Goal: Transaction & Acquisition: Purchase product/service

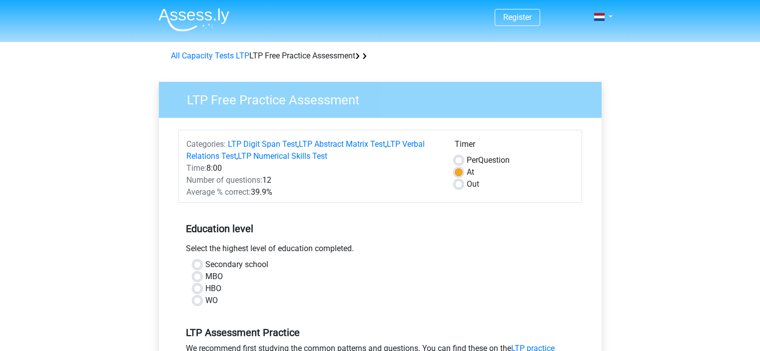
scroll to position [250, 0]
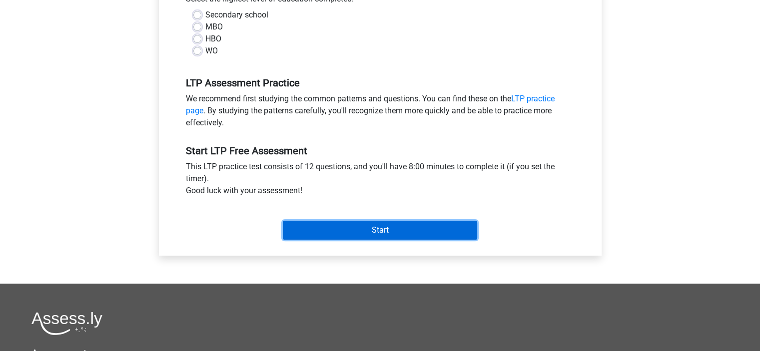
click at [418, 229] on input "Start" at bounding box center [380, 230] width 194 height 19
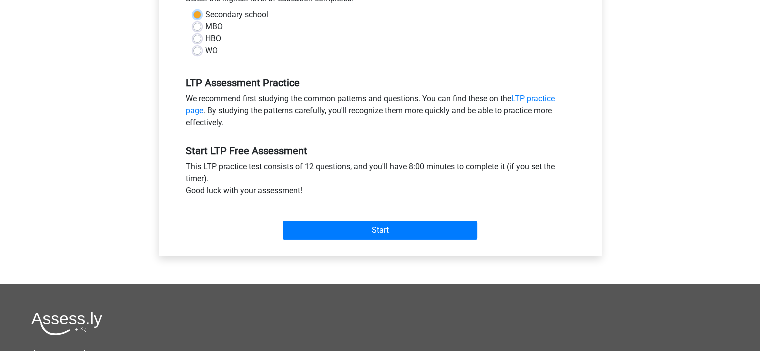
scroll to position [100, 0]
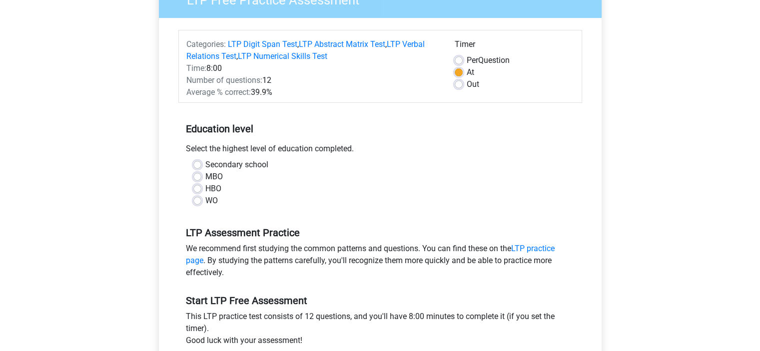
click at [428, 182] on div "MBO" at bounding box center [380, 177] width 374 height 12
click at [205, 203] on label "WO" at bounding box center [211, 201] width 12 height 12
click at [197, 203] on input "WO" at bounding box center [197, 200] width 8 height 10
radio input "true"
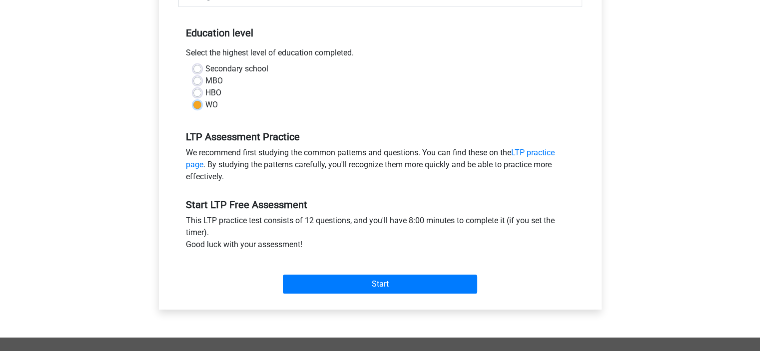
scroll to position [200, 0]
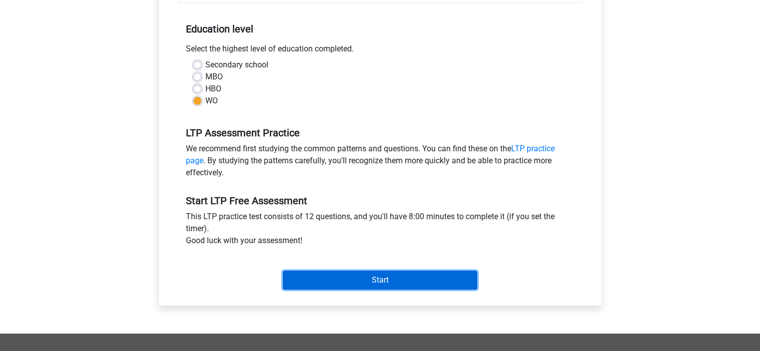
click at [357, 272] on input "Start" at bounding box center [380, 280] width 194 height 19
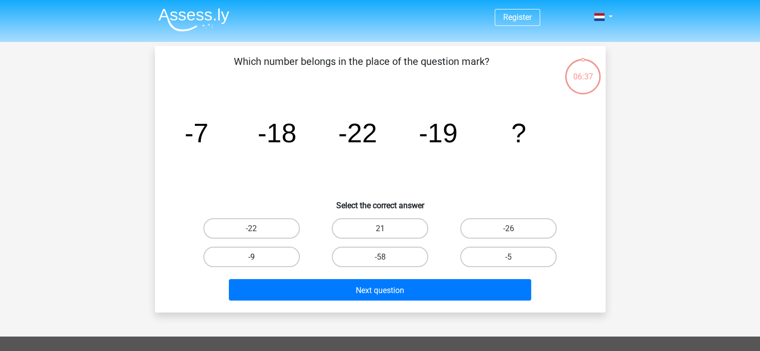
click at [292, 260] on label "-9" at bounding box center [251, 257] width 96 height 20
click at [258, 260] on input "-9" at bounding box center [254, 260] width 6 height 6
radio input "true"
drag, startPoint x: 370, startPoint y: 256, endPoint x: 373, endPoint y: 267, distance: 11.9
click at [370, 259] on label "-58" at bounding box center [380, 257] width 96 height 20
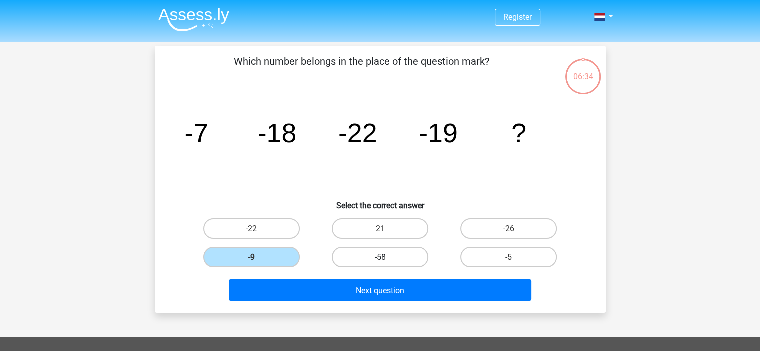
click at [380, 259] on input "-58" at bounding box center [383, 260] width 6 height 6
radio input "true"
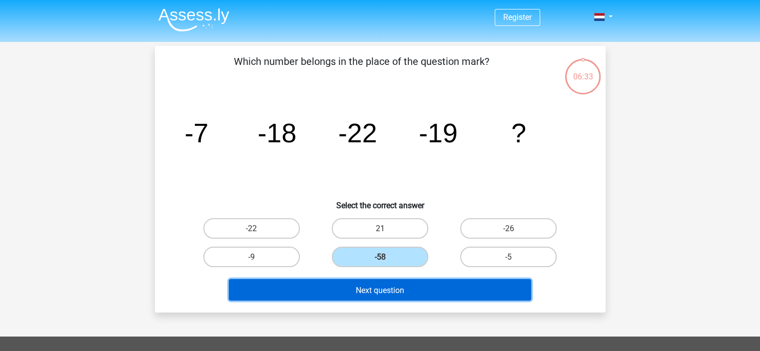
click at [377, 282] on button "Next question" at bounding box center [380, 289] width 302 height 21
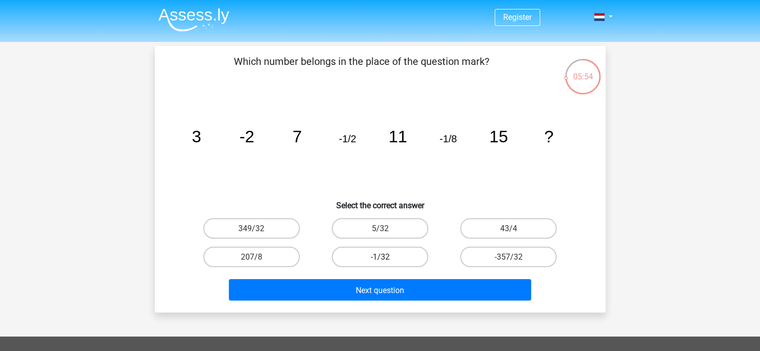
click at [377, 256] on font "-1/32" at bounding box center [379, 256] width 19 height 9
click at [380, 257] on input "-1/32" at bounding box center [383, 260] width 6 height 6
radio input "true"
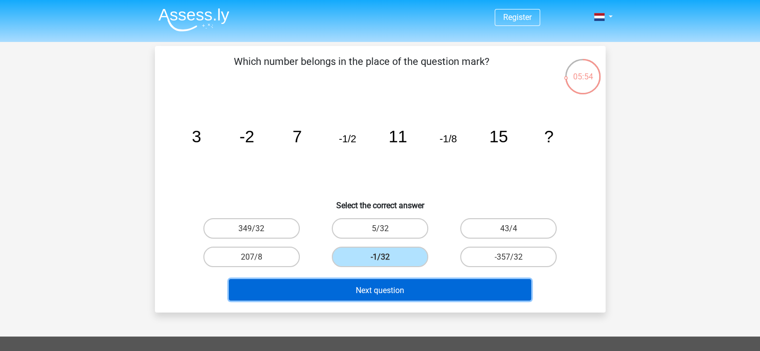
click at [384, 289] on font "Next question" at bounding box center [380, 289] width 48 height 9
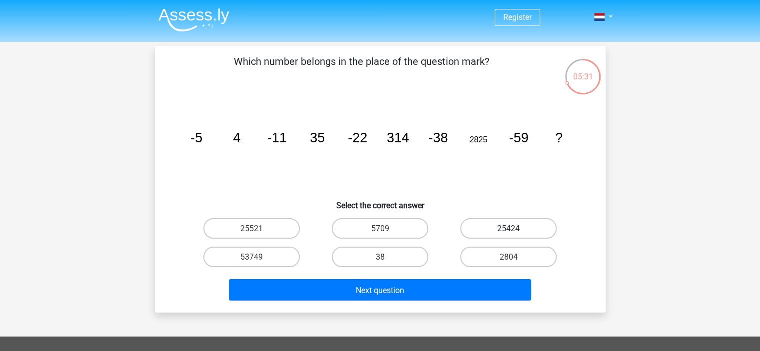
click at [490, 228] on label "25424" at bounding box center [508, 228] width 96 height 20
click at [509, 228] on input "25424" at bounding box center [512, 231] width 6 height 6
radio input "true"
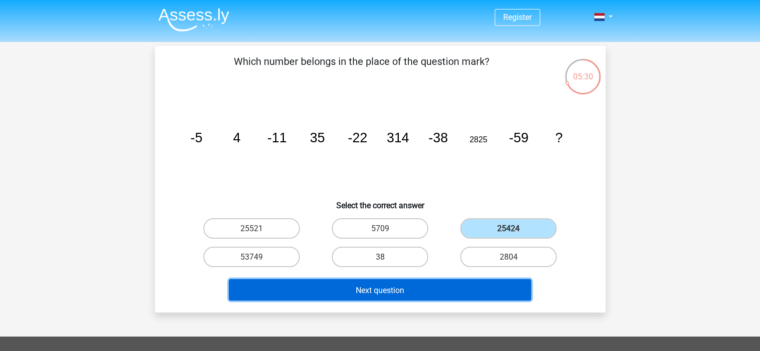
click at [472, 292] on button "Next question" at bounding box center [380, 289] width 302 height 21
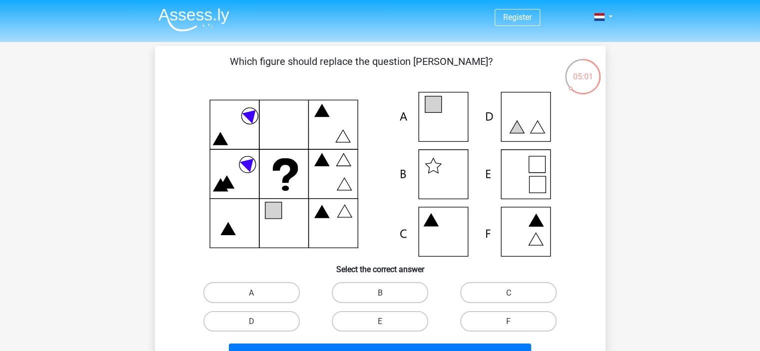
drag, startPoint x: 361, startPoint y: 304, endPoint x: 366, endPoint y: 306, distance: 5.4
click at [363, 307] on div "A B C D E" at bounding box center [380, 306] width 386 height 57
click at [375, 300] on label "B" at bounding box center [380, 292] width 96 height 20
click at [380, 299] on input "B" at bounding box center [383, 295] width 6 height 6
radio input "true"
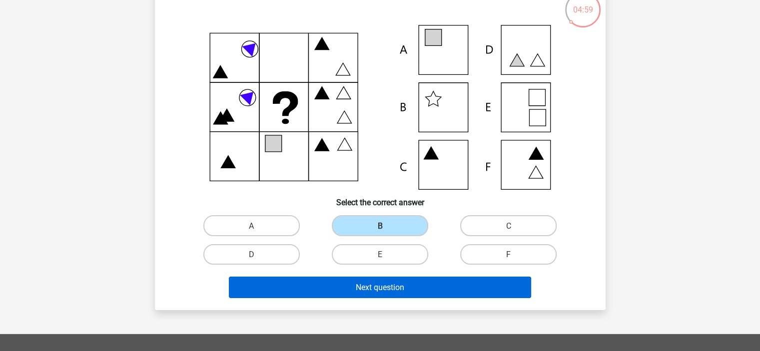
scroll to position [50, 0]
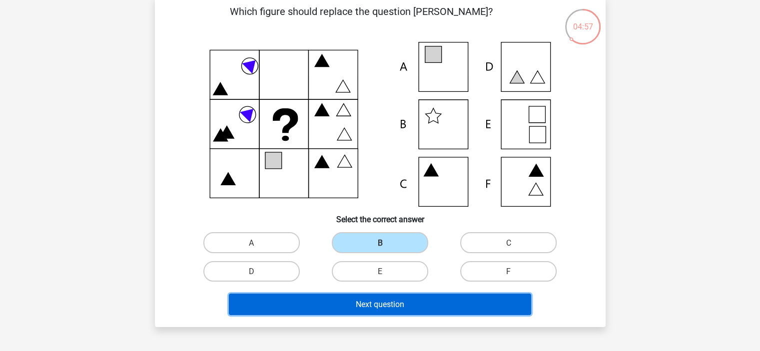
click at [429, 301] on button "Next question" at bounding box center [380, 304] width 302 height 21
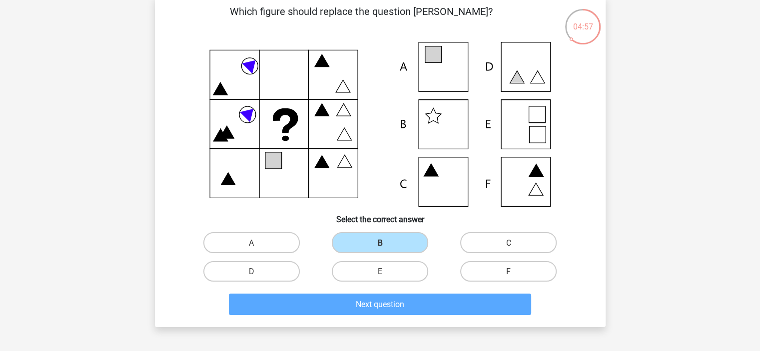
scroll to position [46, 0]
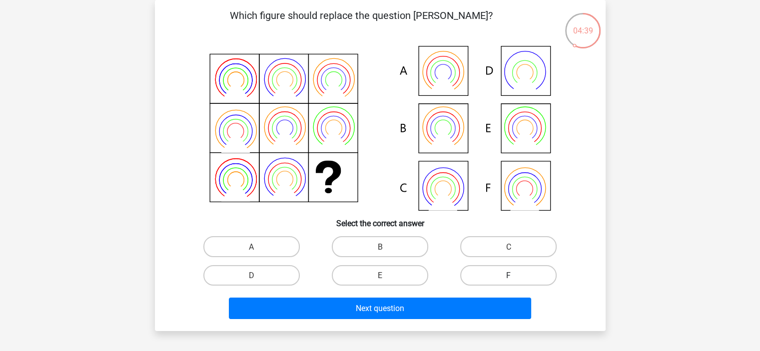
click at [501, 282] on label "F" at bounding box center [508, 275] width 96 height 20
click at [509, 282] on input "F" at bounding box center [512, 278] width 6 height 6
radio input "true"
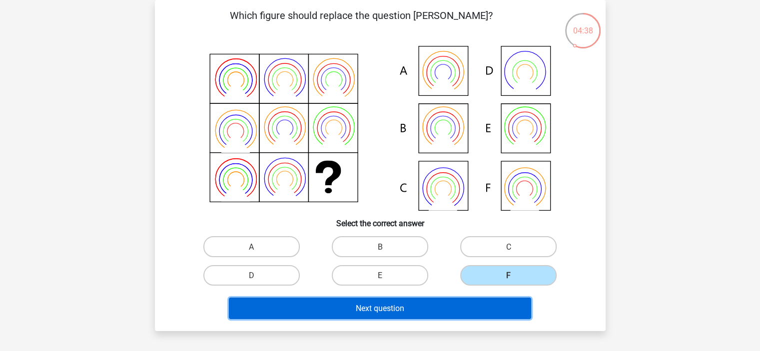
click at [493, 309] on button "Next question" at bounding box center [380, 308] width 302 height 21
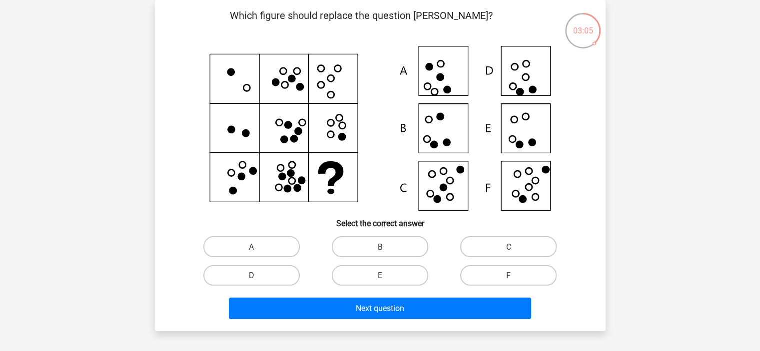
click at [277, 273] on label "D" at bounding box center [251, 275] width 96 height 20
click at [258, 275] on input "D" at bounding box center [254, 278] width 6 height 6
radio input "true"
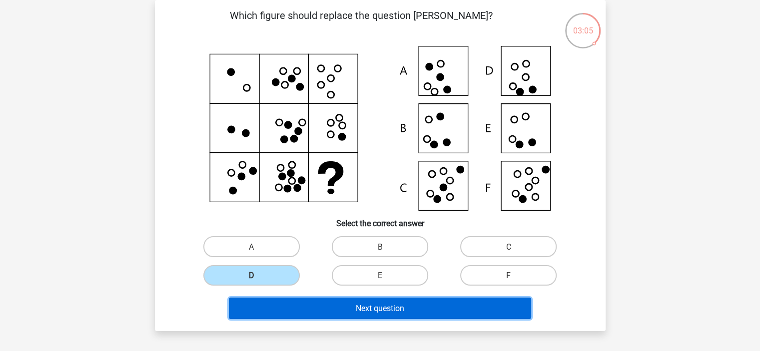
drag, startPoint x: 318, startPoint y: 297, endPoint x: 323, endPoint y: 303, distance: 8.1
click at [318, 298] on button "Next question" at bounding box center [380, 308] width 302 height 21
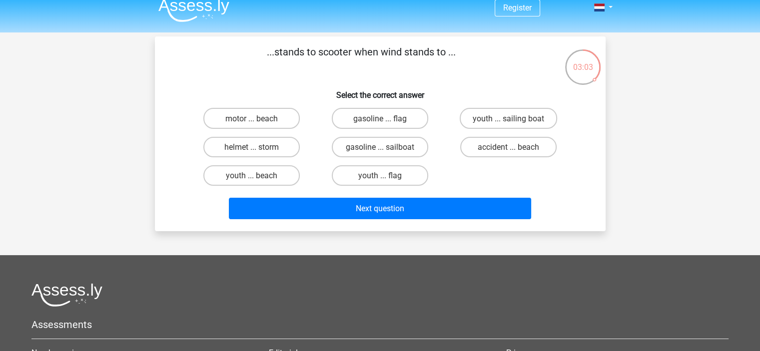
scroll to position [0, 0]
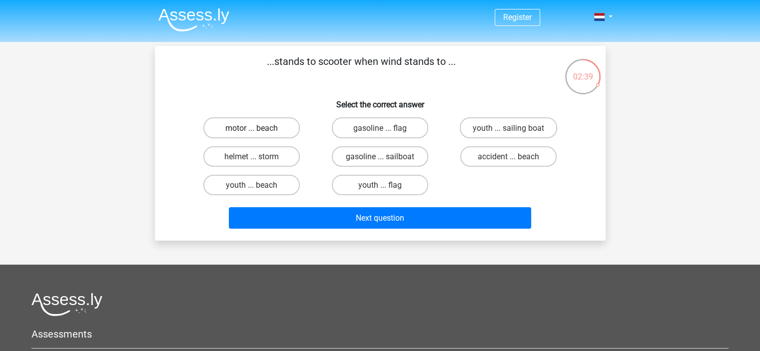
click at [277, 123] on font "motor ... beach" at bounding box center [251, 127] width 52 height 9
click at [258, 127] on input "motor ... beach" at bounding box center [254, 130] width 6 height 6
radio input "true"
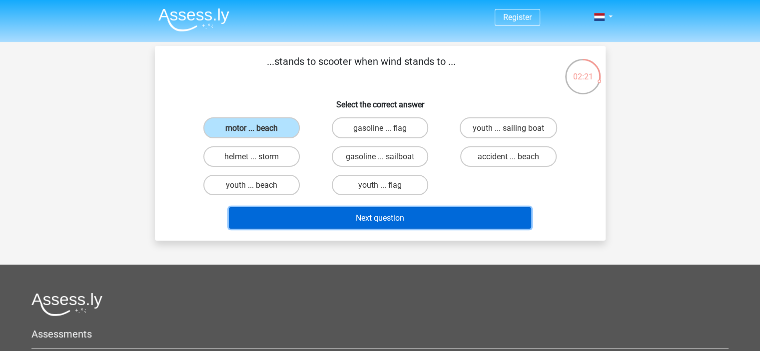
click at [361, 224] on button "Next question" at bounding box center [380, 217] width 302 height 21
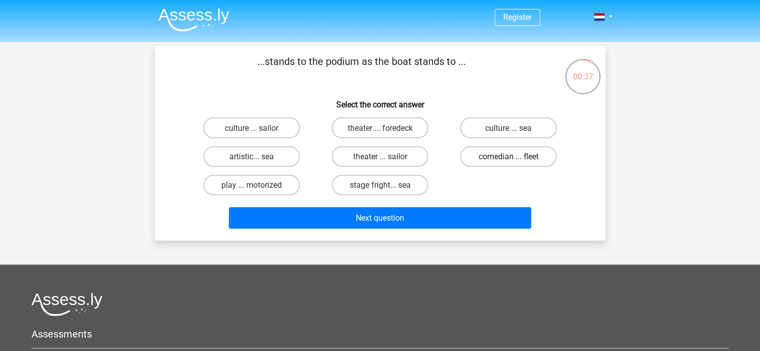
click at [479, 161] on font "comedian ... fleet" at bounding box center [509, 156] width 60 height 9
click at [509, 161] on input "comedian ... fleet" at bounding box center [512, 159] width 6 height 6
radio input "true"
click at [408, 133] on label "theater ... foredeck" at bounding box center [380, 127] width 96 height 20
click at [386, 133] on input "theater ... foredeck" at bounding box center [383, 130] width 6 height 6
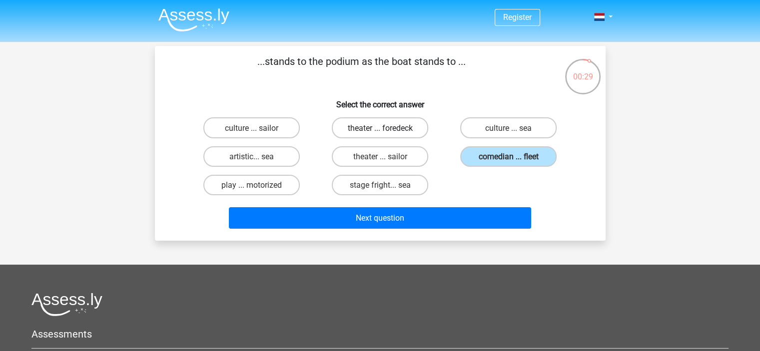
radio input "true"
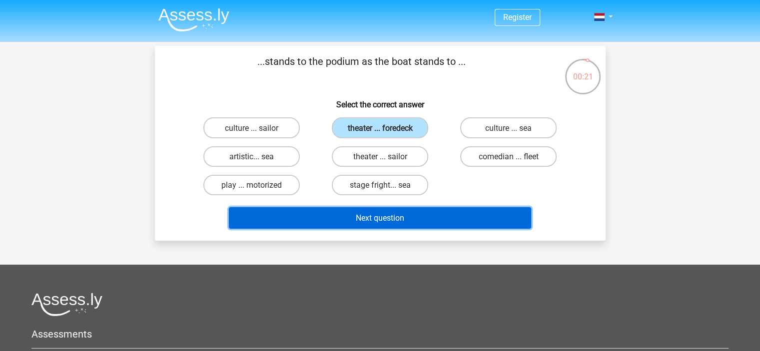
click at [437, 216] on button "Next question" at bounding box center [380, 217] width 302 height 21
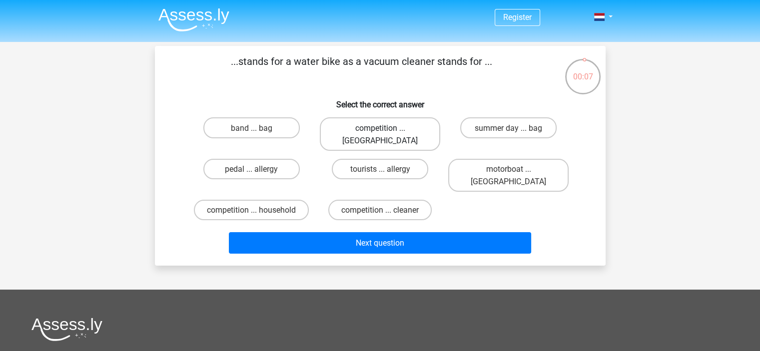
drag, startPoint x: 358, startPoint y: 131, endPoint x: 354, endPoint y: 136, distance: 6.4
click at [358, 130] on font "competition ... broom" at bounding box center [379, 134] width 75 height 22
click at [380, 130] on input "competition ... broom" at bounding box center [383, 130] width 6 height 6
radio input "true"
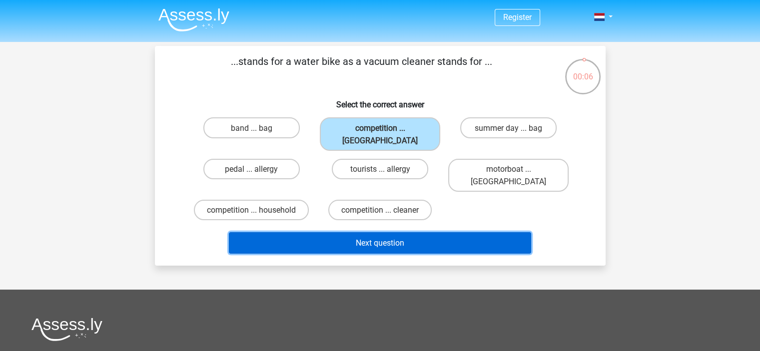
click at [418, 232] on button "Next question" at bounding box center [380, 242] width 302 height 21
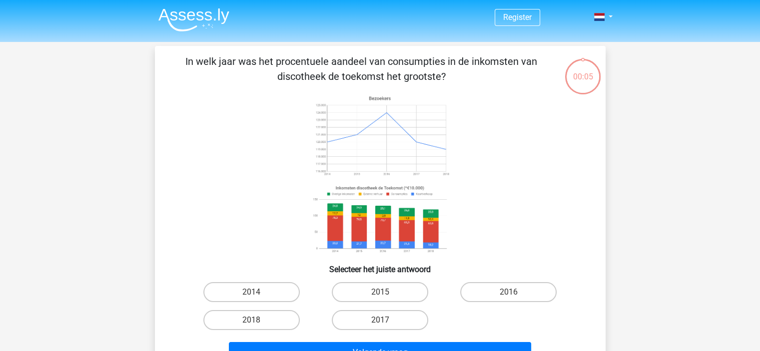
scroll to position [46, 0]
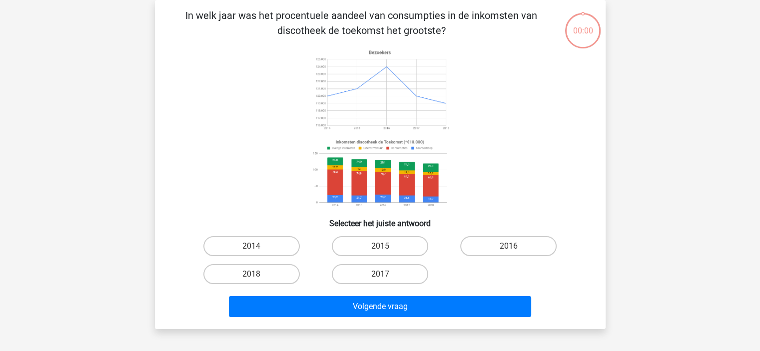
scroll to position [46, 0]
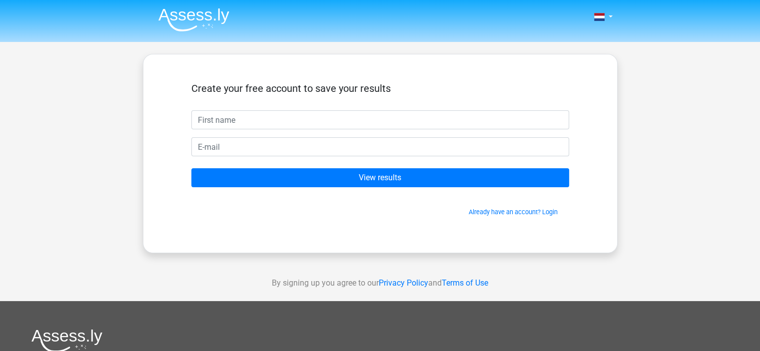
click at [295, 121] on input "text" at bounding box center [380, 119] width 378 height 19
type input "Kingdavid"
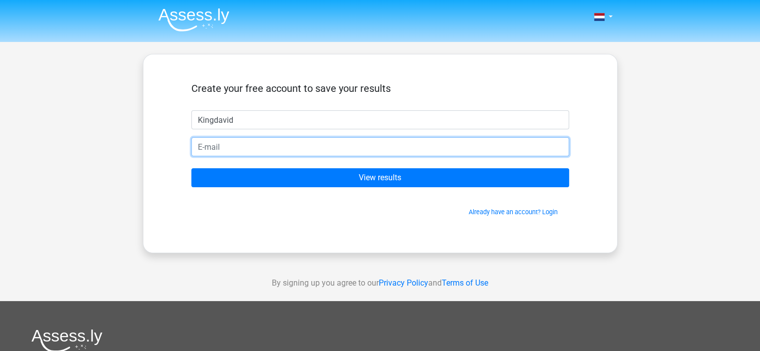
click at [265, 148] on input "email" at bounding box center [380, 146] width 378 height 19
type input "[EMAIL_ADDRESS][DOMAIN_NAME]"
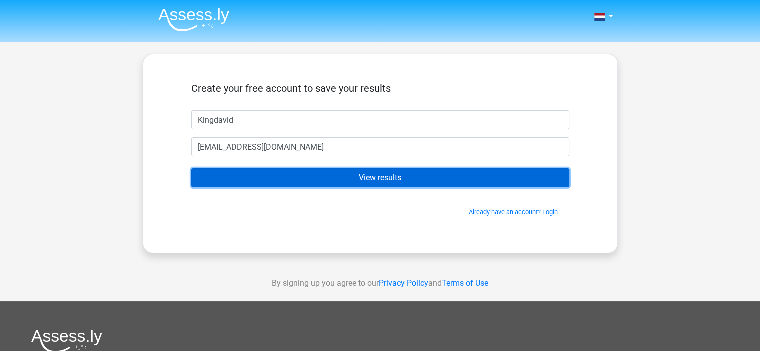
click at [273, 169] on input "View results" at bounding box center [380, 177] width 378 height 19
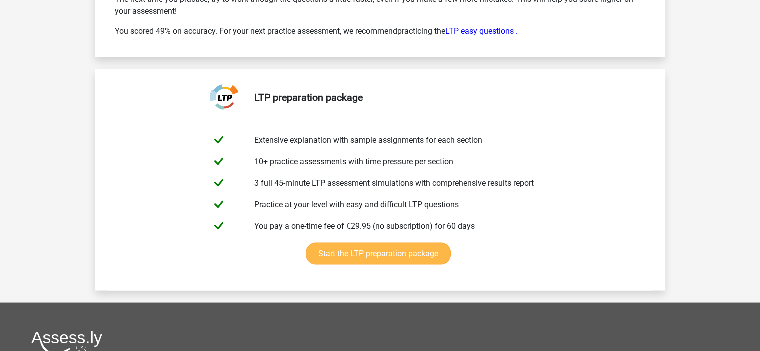
scroll to position [1949, 0]
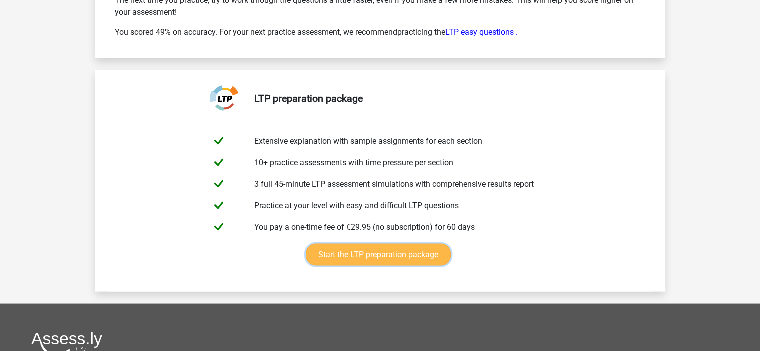
click at [417, 254] on link "Start the LTP preparation package" at bounding box center [378, 254] width 145 height 21
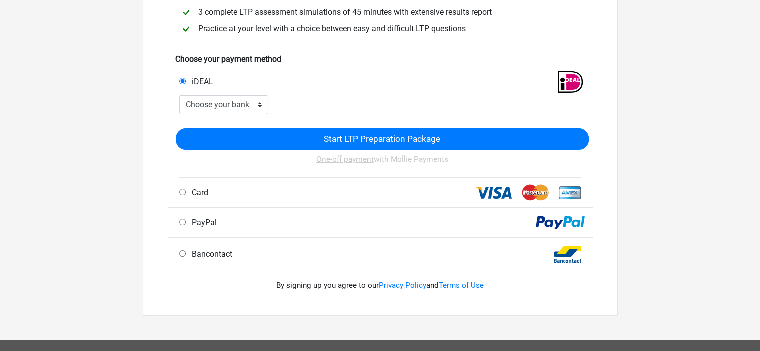
scroll to position [200, 0]
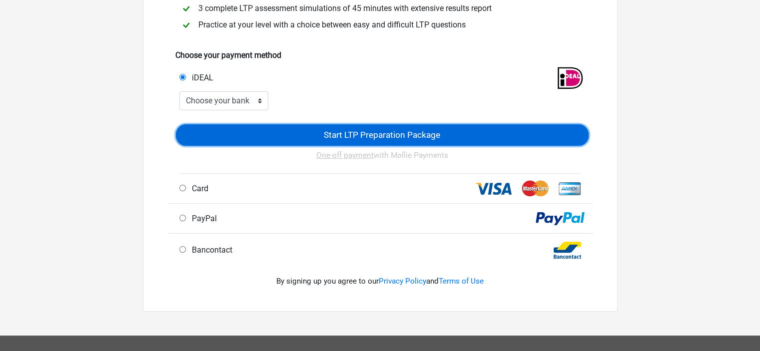
drag, startPoint x: 262, startPoint y: 136, endPoint x: 261, endPoint y: 141, distance: 5.1
click at [262, 139] on input "Start LTP Preparation Package" at bounding box center [382, 134] width 413 height 21
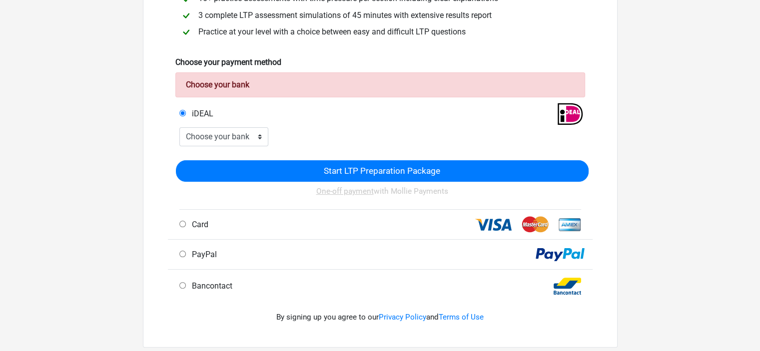
scroll to position [200, 0]
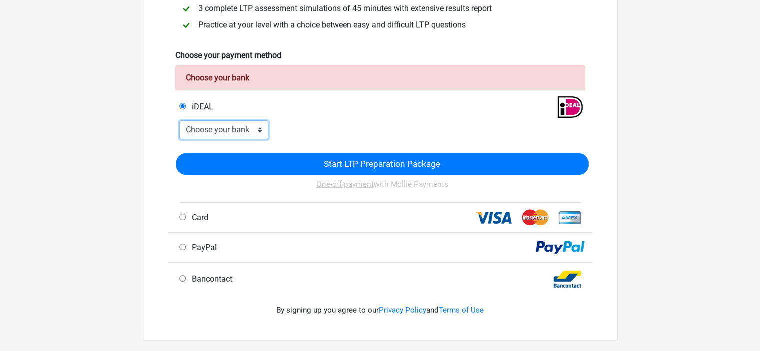
click at [234, 129] on select "Choose your bank ABN AMRO ING Rabobank ASN Bank bunq Boy N26 NN Regional Bank R…" at bounding box center [223, 129] width 89 height 19
select select "ideal_ABNANL2A"
click at [179, 121] on select "Choose your bank ABN AMRO ING Rabobank ASN Bank bunq Boy N26 NN Regional Bank R…" at bounding box center [223, 129] width 89 height 19
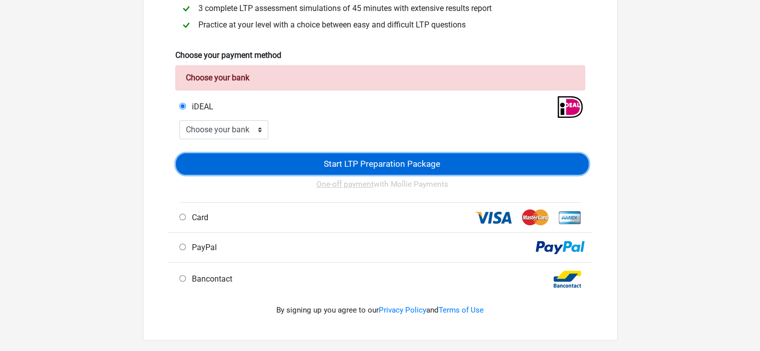
click at [219, 161] on input "Start LTP Preparation Package" at bounding box center [382, 163] width 413 height 21
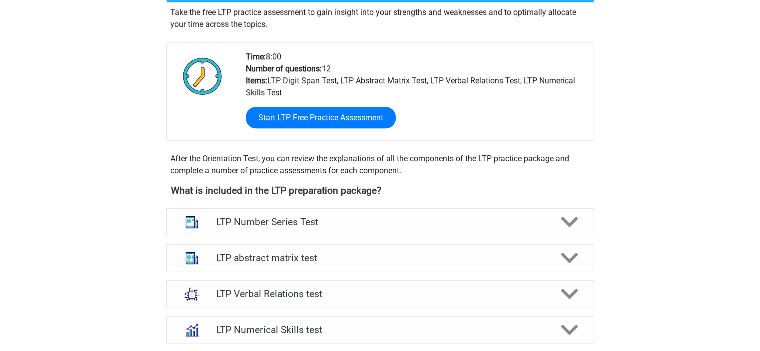
scroll to position [500, 0]
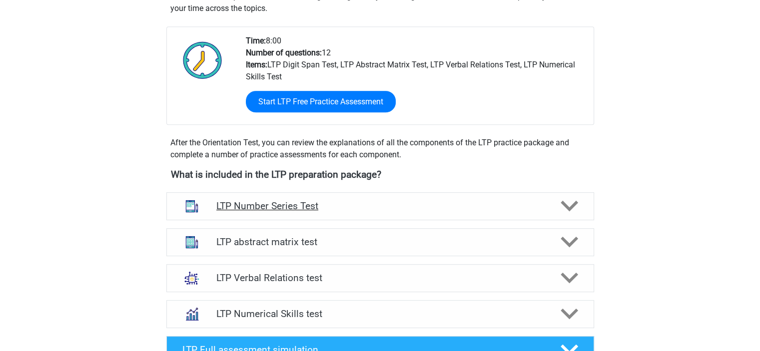
click at [366, 207] on h4 "LTP Number Series Test" at bounding box center [379, 205] width 327 height 11
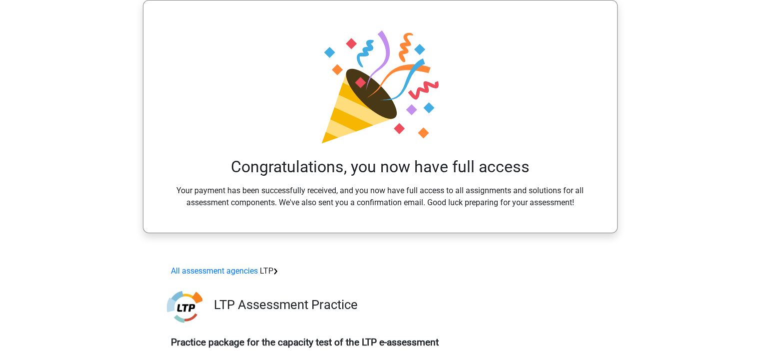
scroll to position [0, 0]
